Goal: Information Seeking & Learning: Find specific fact

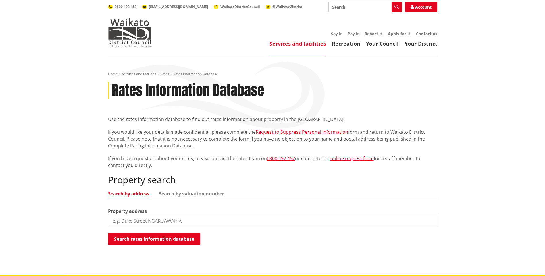
drag, startPoint x: 0, startPoint y: 0, endPoint x: 139, endPoint y: 221, distance: 261.2
click at [139, 221] on input "search" at bounding box center [272, 221] width 329 height 13
type input "[STREET_ADDRESS][PERSON_NAME]"
click at [169, 239] on button "Search rates information database" at bounding box center [154, 239] width 92 height 12
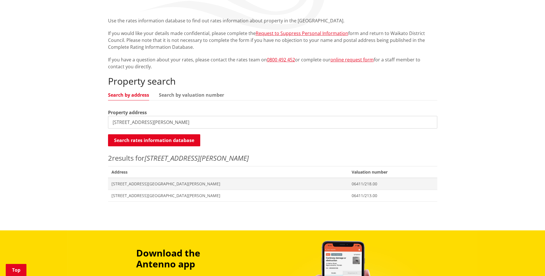
scroll to position [192, 0]
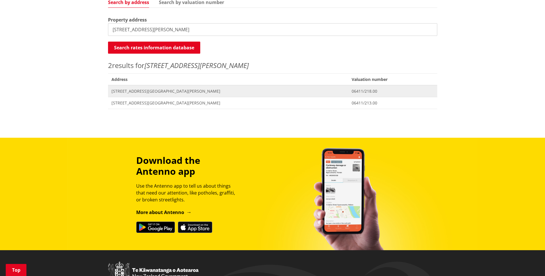
click at [139, 91] on span "[STREET_ADDRESS][GEOGRAPHIC_DATA][PERSON_NAME]" at bounding box center [228, 91] width 234 height 6
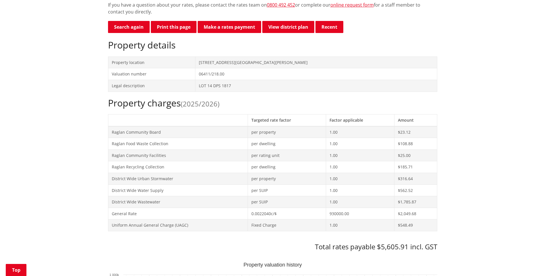
scroll to position [85, 0]
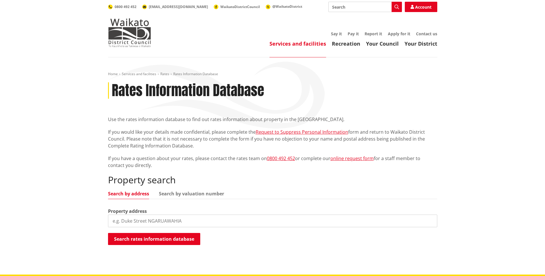
scroll to position [192, 0]
